Goal: Task Accomplishment & Management: Complete application form

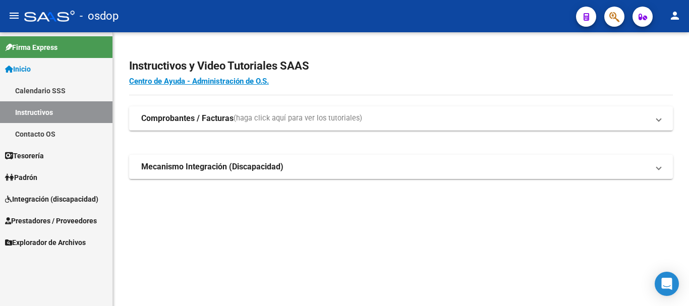
click at [53, 218] on span "Prestadores / Proveedores" at bounding box center [51, 221] width 92 height 11
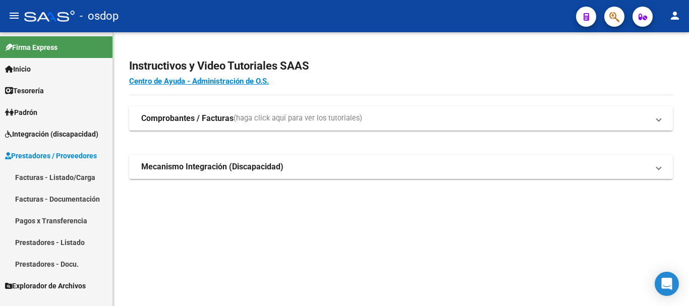
click at [60, 180] on link "Facturas - Listado/Carga" at bounding box center [56, 178] width 113 height 22
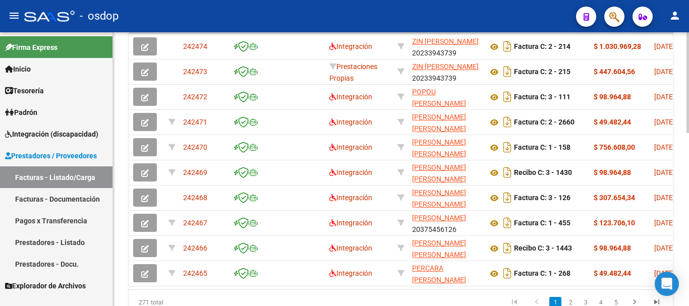
scroll to position [404, 0]
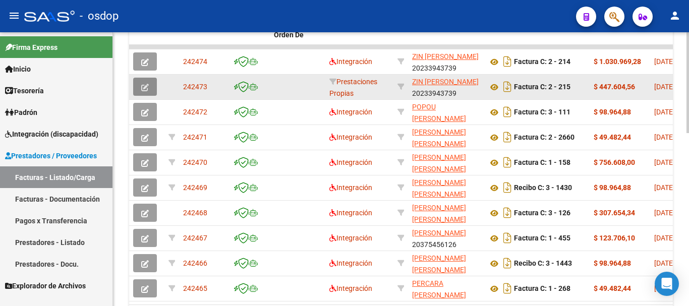
click at [144, 88] on icon "button" at bounding box center [145, 88] width 8 height 8
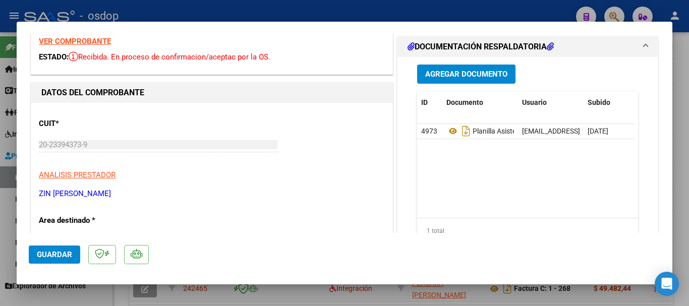
scroll to position [0, 0]
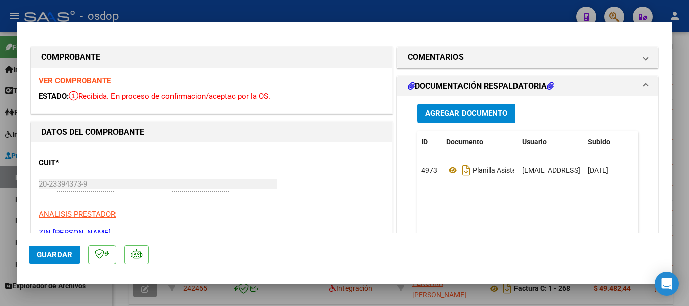
click at [382, 7] on div at bounding box center [344, 153] width 689 height 306
type input "$ 0,00"
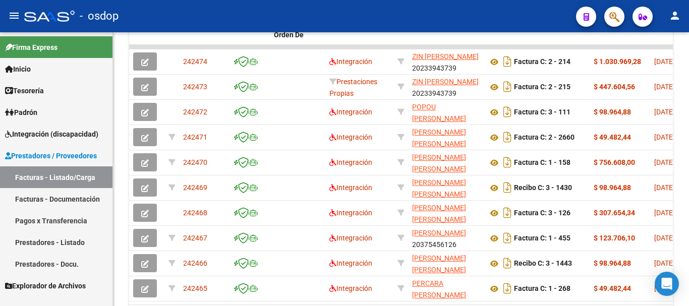
scroll to position [50, 0]
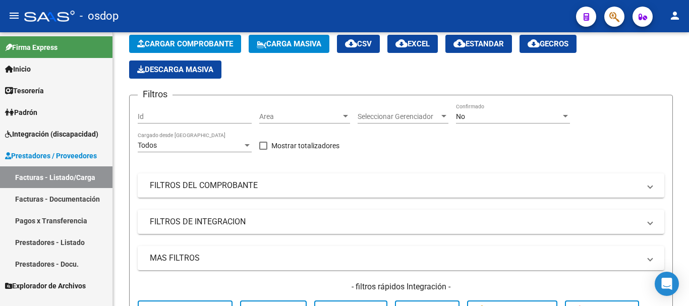
click at [52, 239] on link "Prestadores - Listado" at bounding box center [56, 243] width 113 height 22
click at [54, 265] on link "Prestadores - Docu." at bounding box center [56, 264] width 113 height 22
click at [46, 263] on link "Prestadores - Docu." at bounding box center [56, 264] width 113 height 22
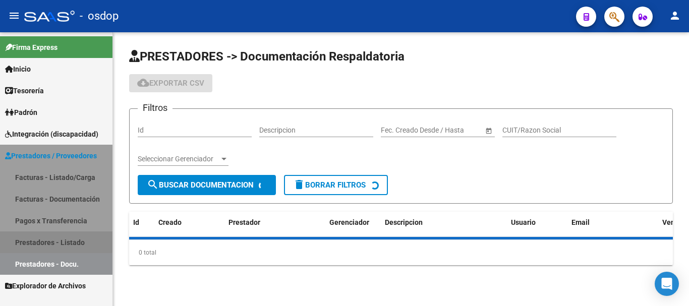
click at [43, 265] on link "Prestadores - Docu." at bounding box center [56, 264] width 113 height 22
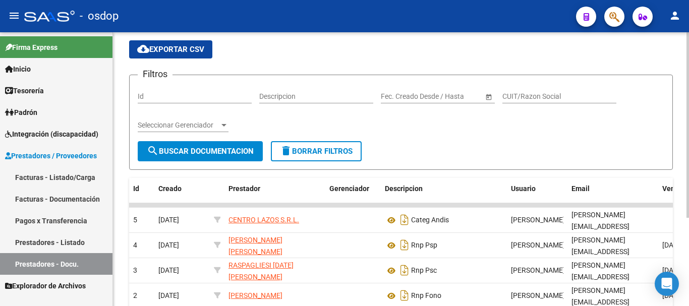
scroll to position [50, 0]
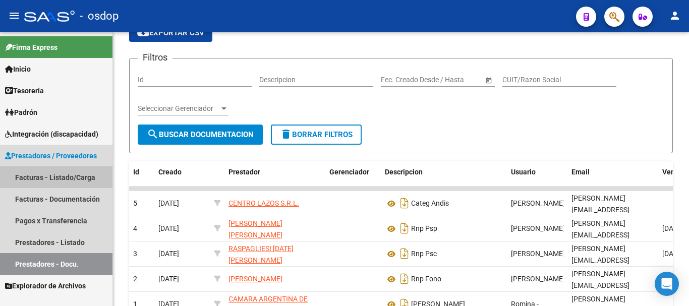
click at [49, 177] on link "Facturas - Listado/Carga" at bounding box center [56, 178] width 113 height 22
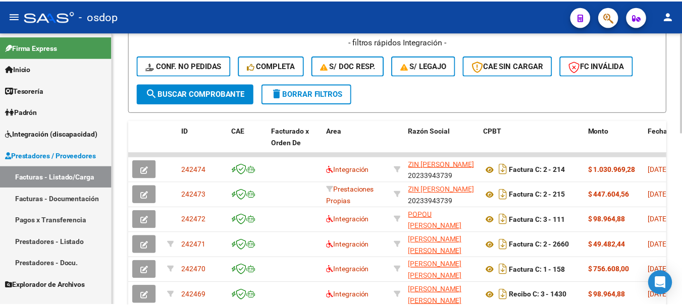
scroll to position [303, 0]
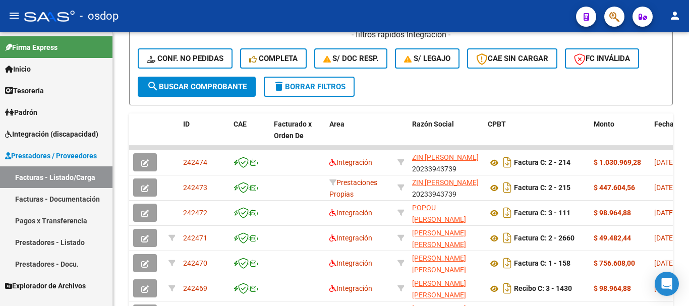
click at [680, 14] on mat-icon "person" at bounding box center [675, 16] width 12 height 12
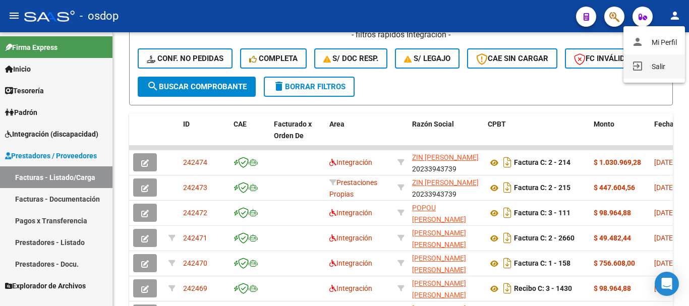
click at [662, 69] on button "exit_to_app Salir" at bounding box center [655, 67] width 62 height 24
